Goal: Share content: Distribute website content to other platforms or users

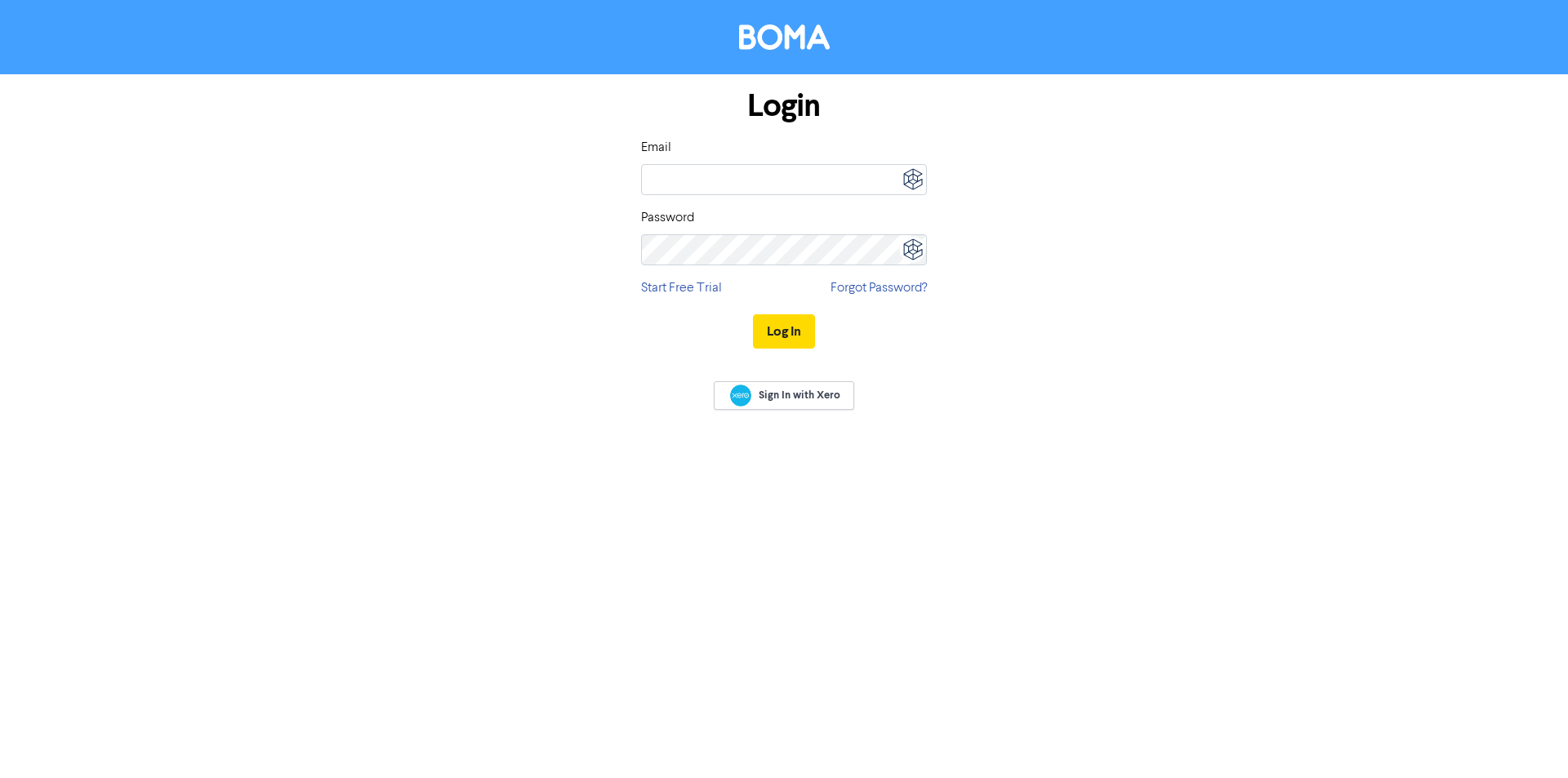
click at [910, 182] on img at bounding box center [912, 179] width 28 height 28
click at [807, 251] on div "megan@staffordaccounting.com.au" at bounding box center [788, 245] width 118 height 13
click at [813, 227] on div "Boma" at bounding box center [788, 231] width 118 height 13
type input "megan@staffordaccounting.com.au"
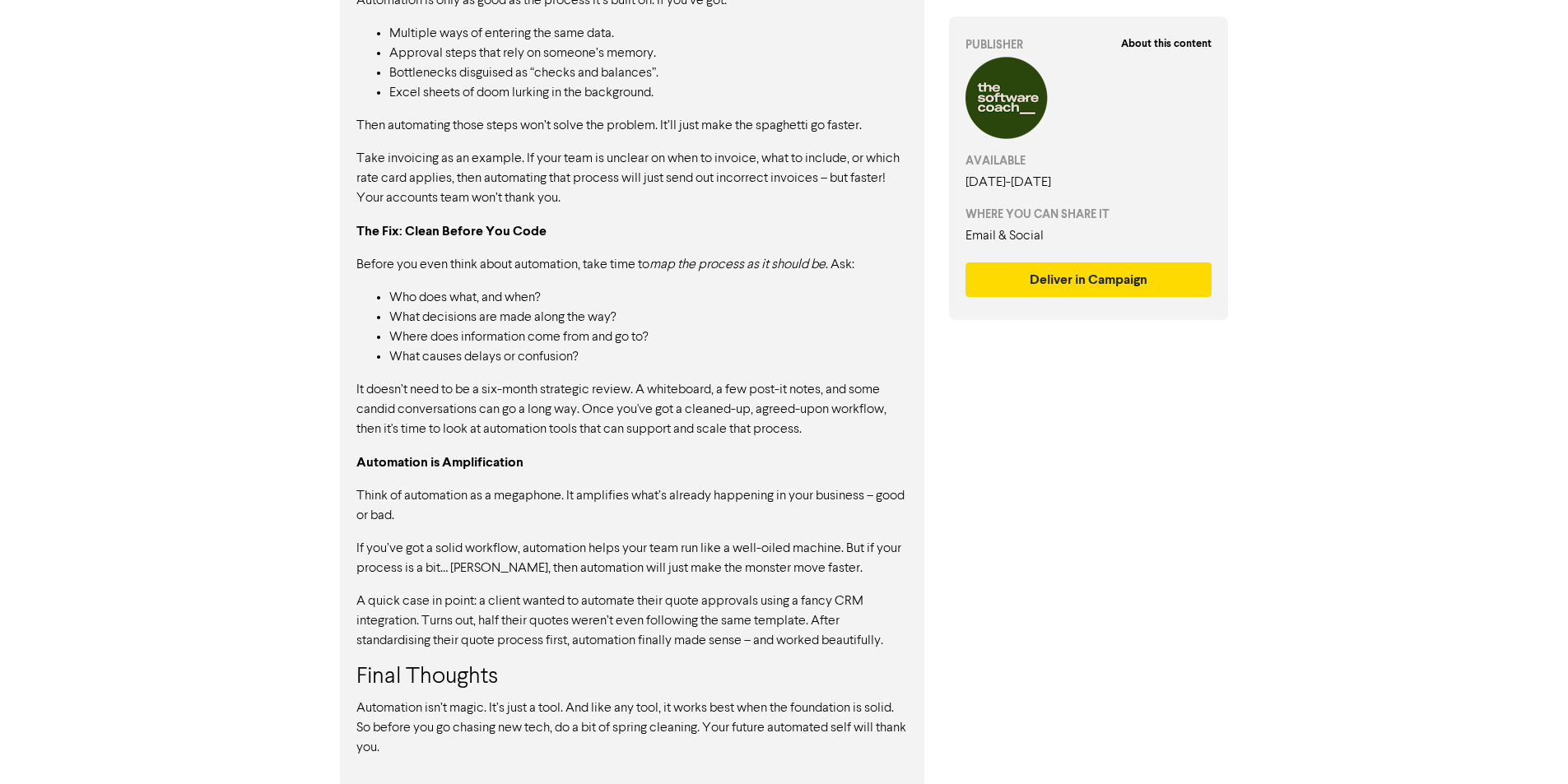
scroll to position [1350, 0]
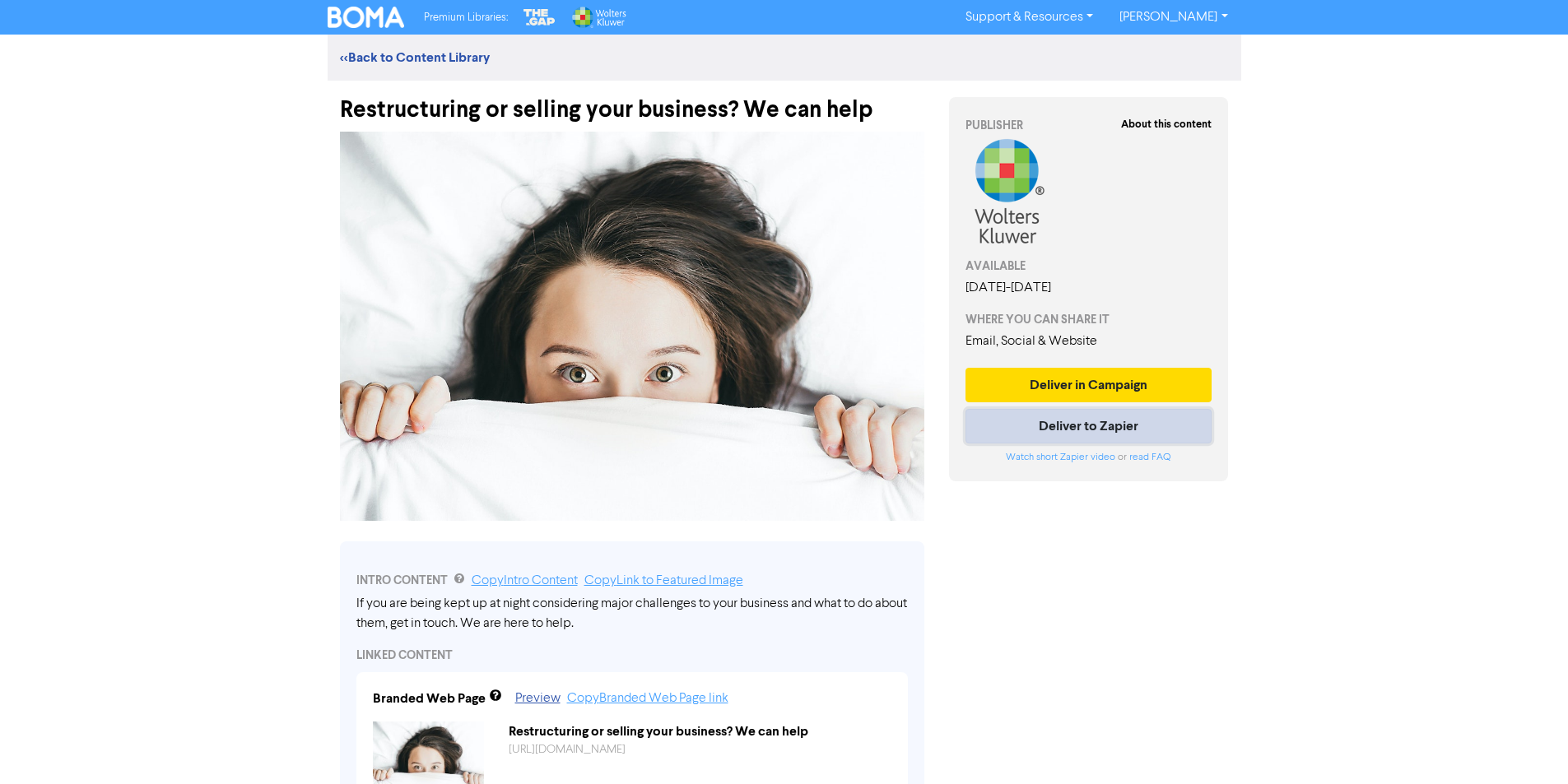
click at [1080, 430] on button "Deliver to Zapier" at bounding box center [1088, 426] width 246 height 34
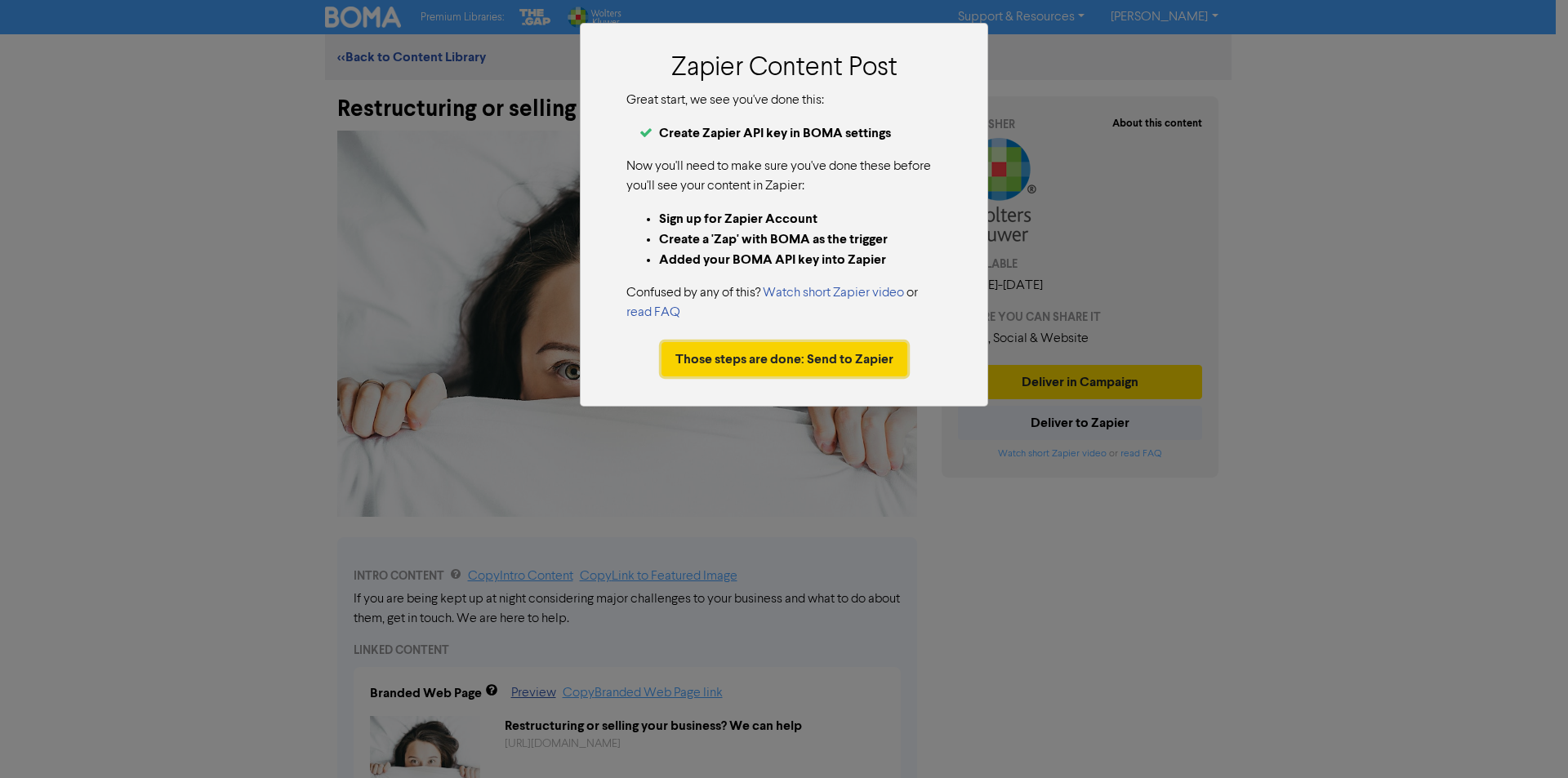
click at [722, 354] on button "Those steps are done: Send to Zapier" at bounding box center [784, 359] width 245 height 34
